Goal: Information Seeking & Learning: Learn about a topic

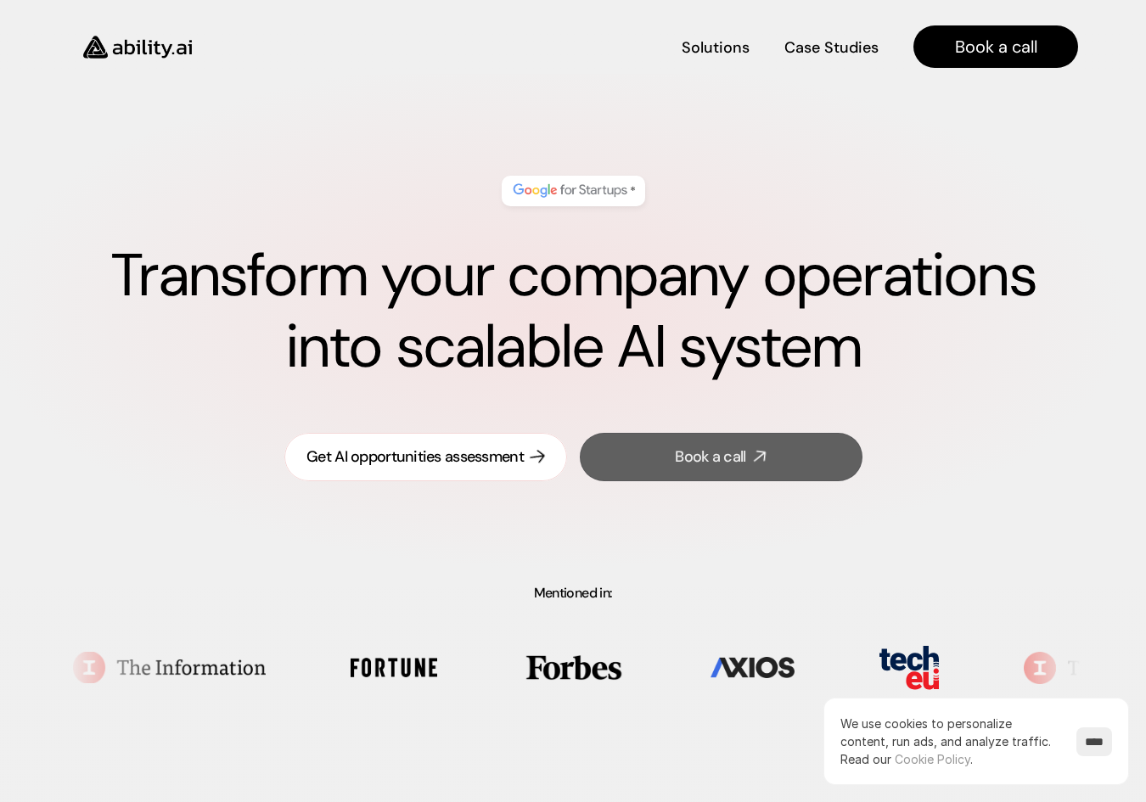
click at [471, 466] on div "Get AI opportunities assessment" at bounding box center [415, 457] width 217 height 21
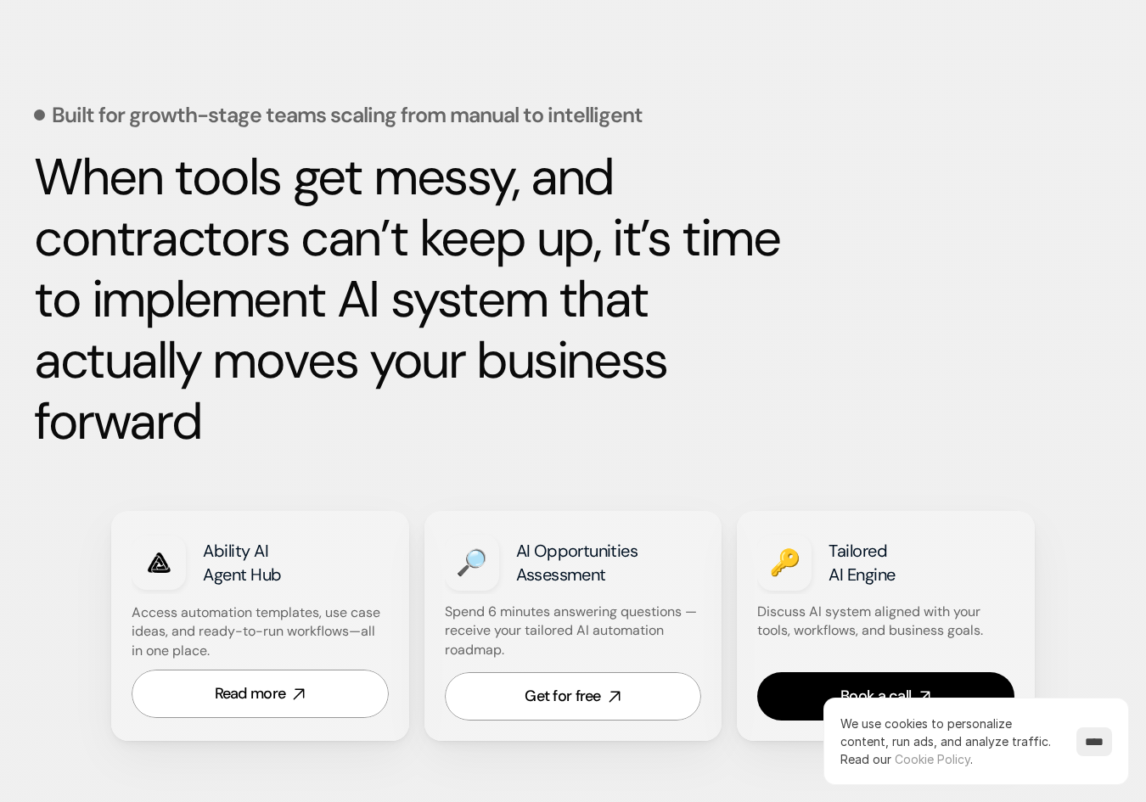
scroll to position [719, 0]
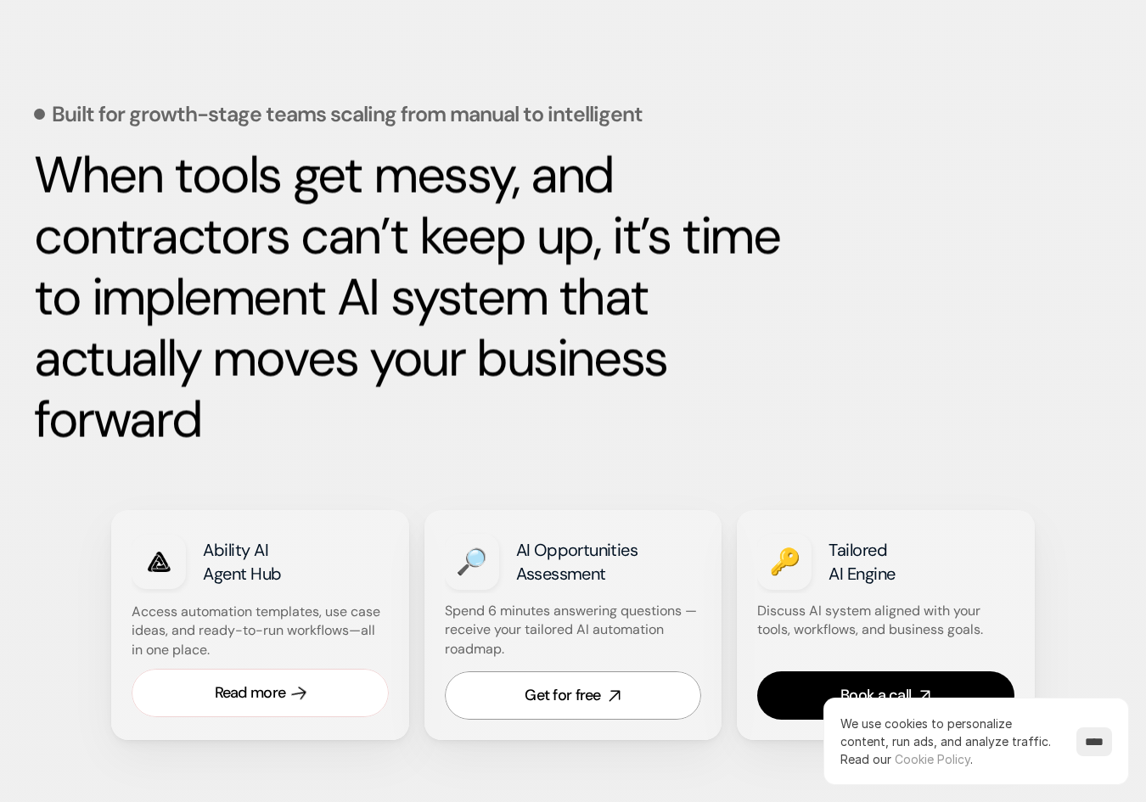
click at [316, 701] on link "Read more" at bounding box center [260, 693] width 257 height 48
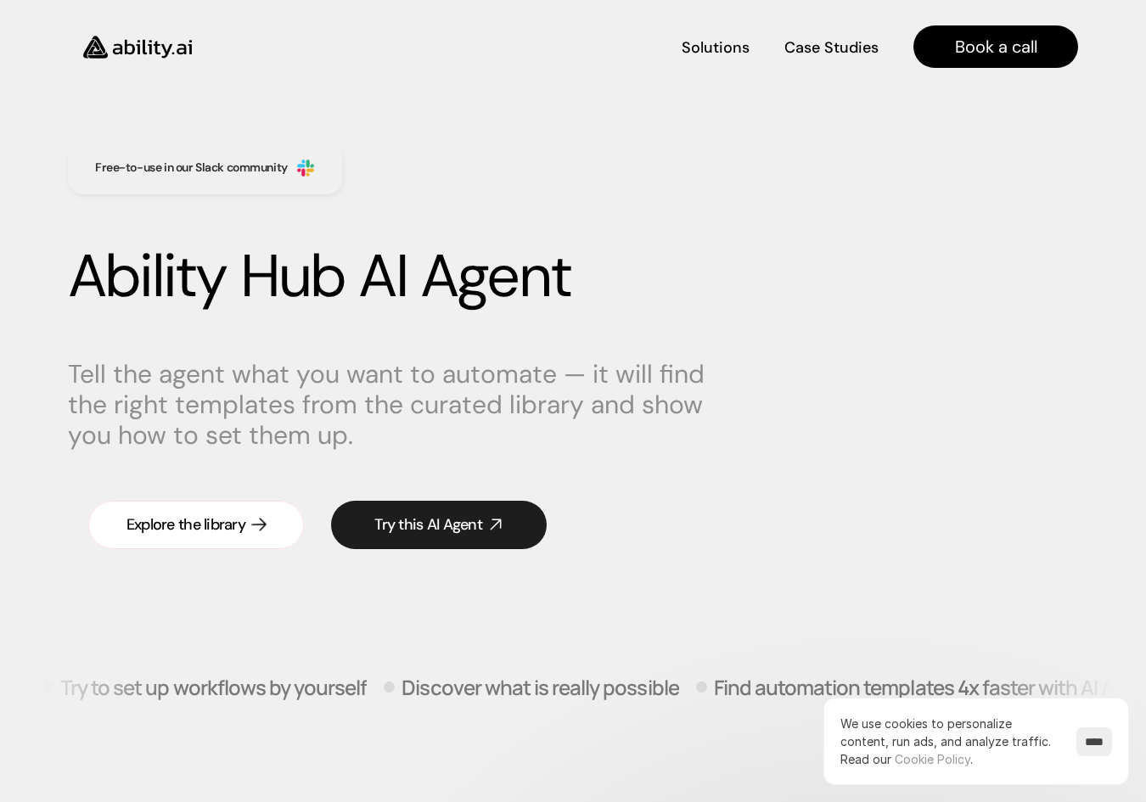
click at [281, 526] on link "Explore the library" at bounding box center [196, 525] width 216 height 48
